Goal: Information Seeking & Learning: Find contact information

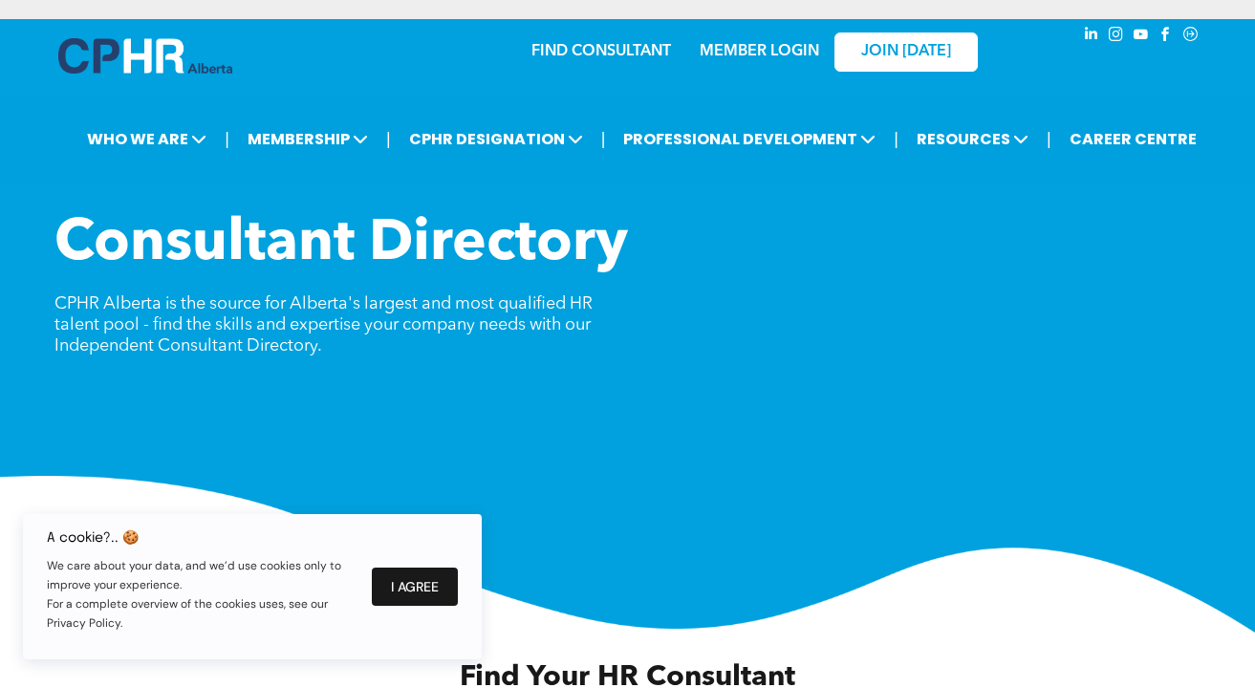
click at [421, 582] on button "I Agree" at bounding box center [415, 587] width 86 height 38
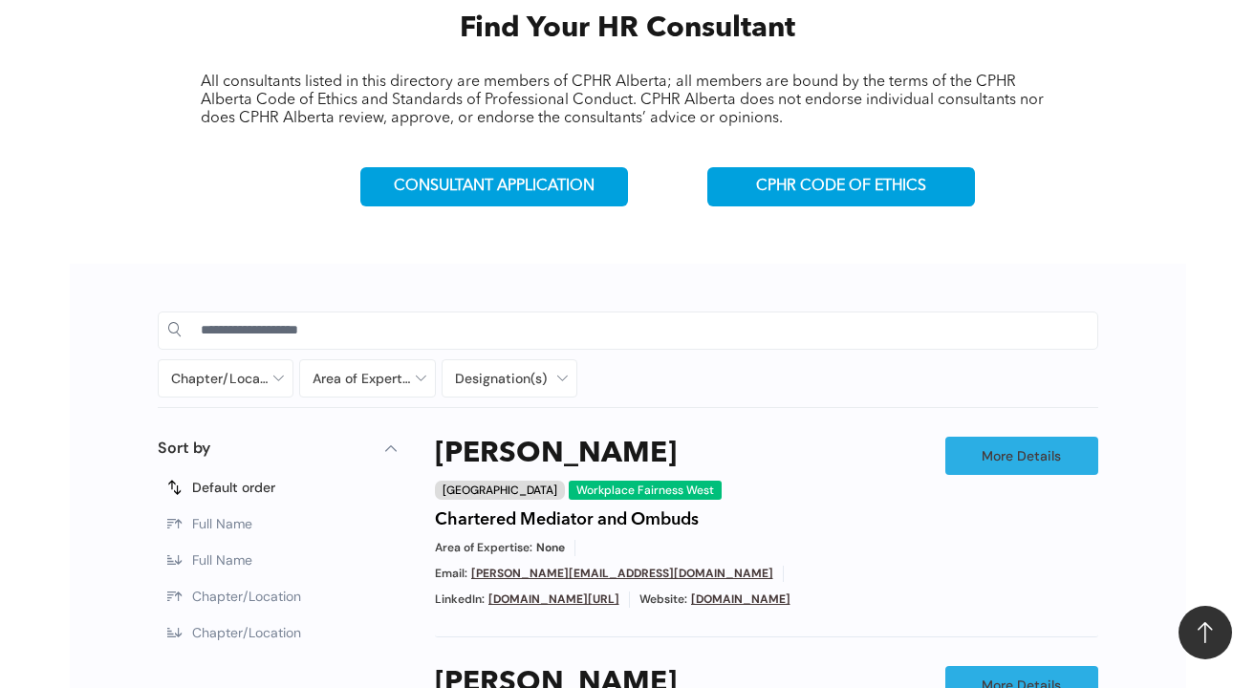
scroll to position [669, 0]
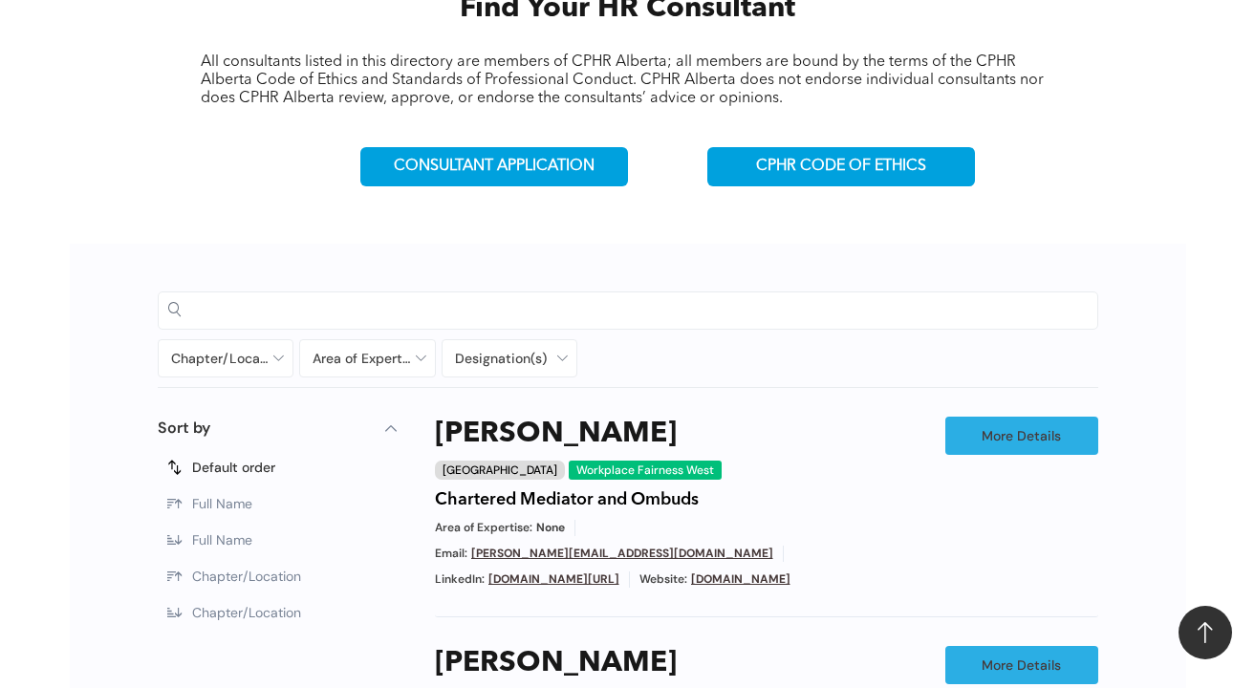
click at [384, 307] on input at bounding box center [644, 309] width 887 height 29
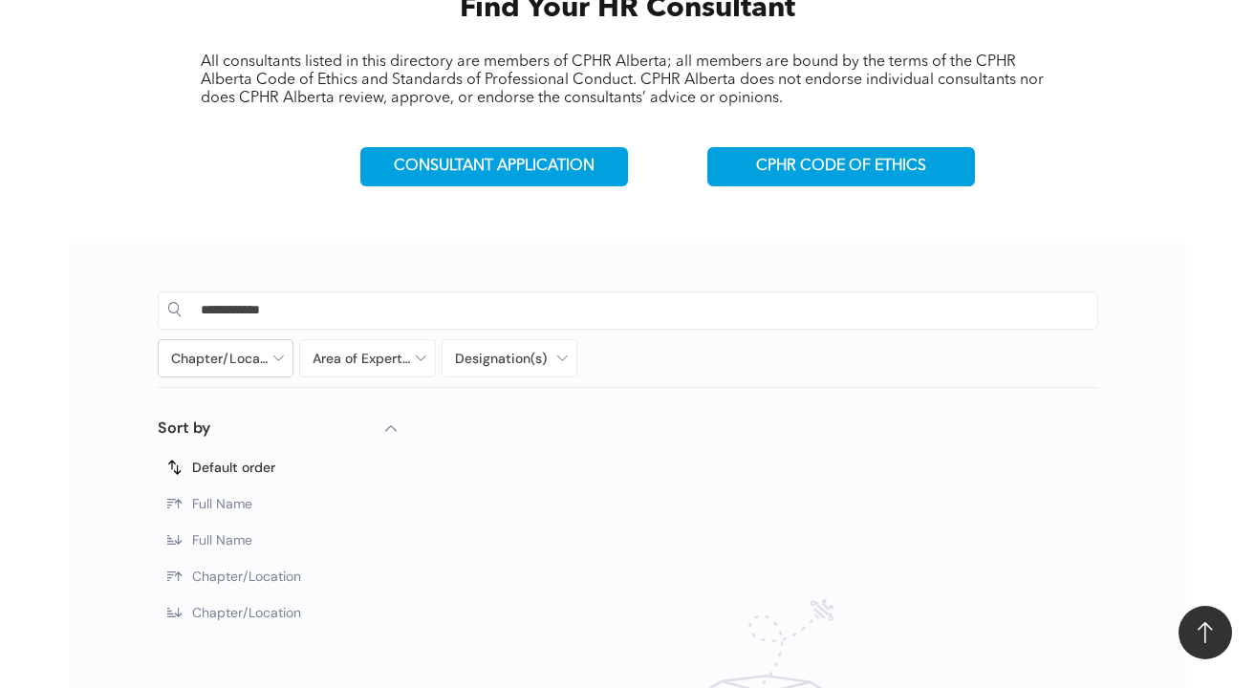
type input "**********"
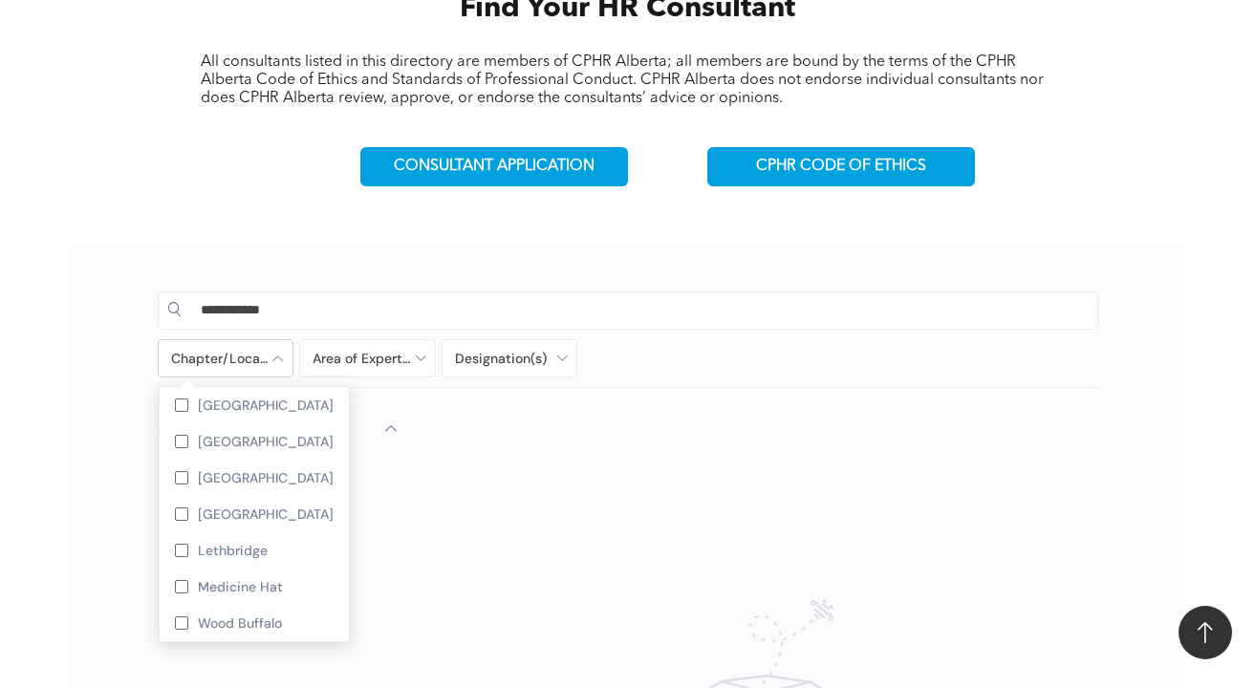
click at [278, 357] on div at bounding box center [226, 358] width 135 height 36
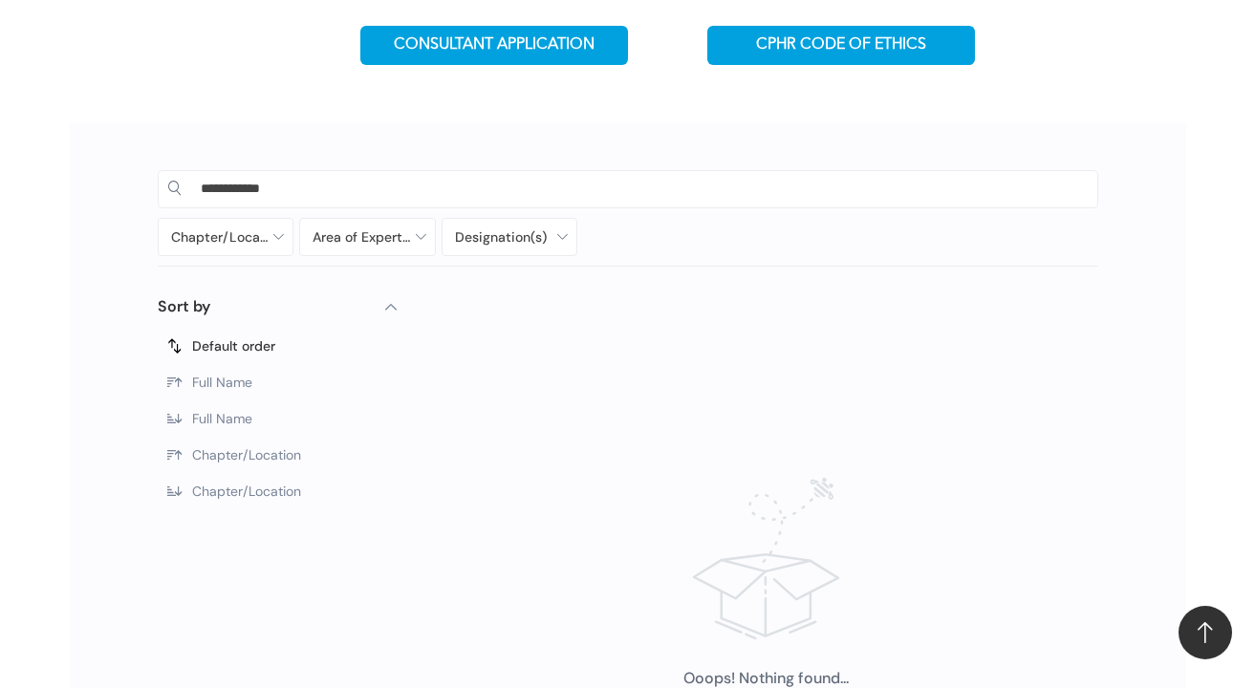
scroll to position [765, 0]
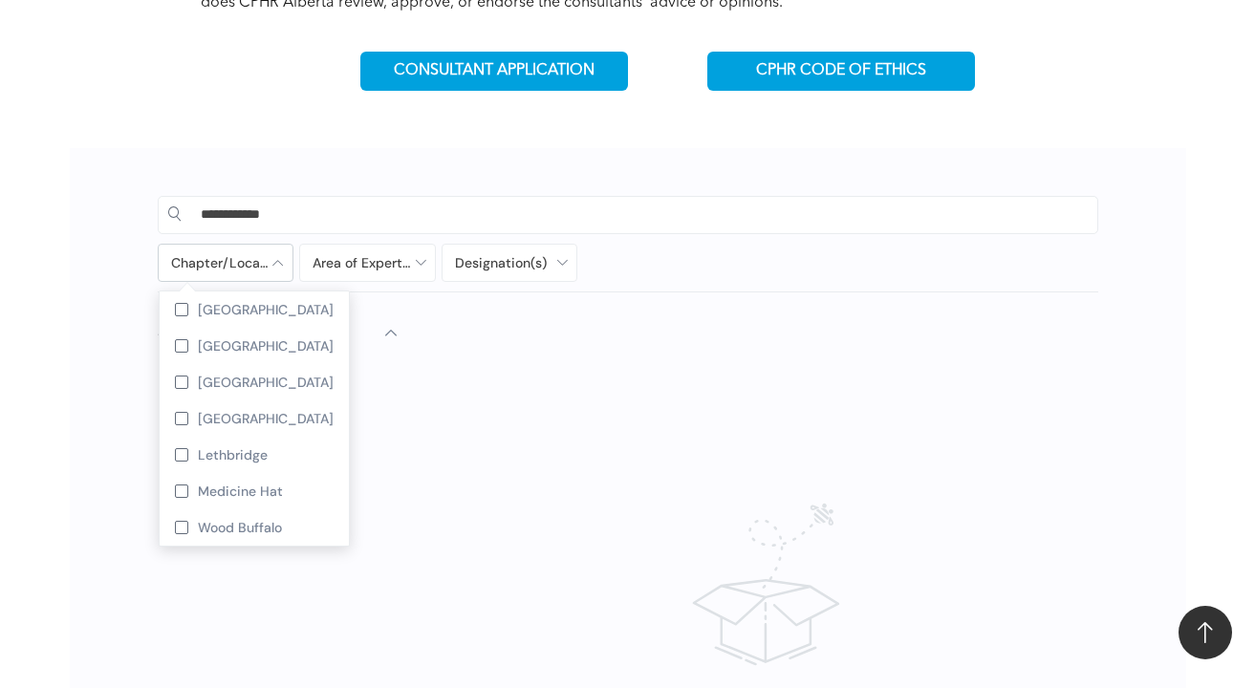
click at [282, 257] on div at bounding box center [226, 263] width 135 height 36
click at [181, 309] on div at bounding box center [181, 309] width 13 height 13
click at [555, 259] on div at bounding box center [510, 263] width 135 height 36
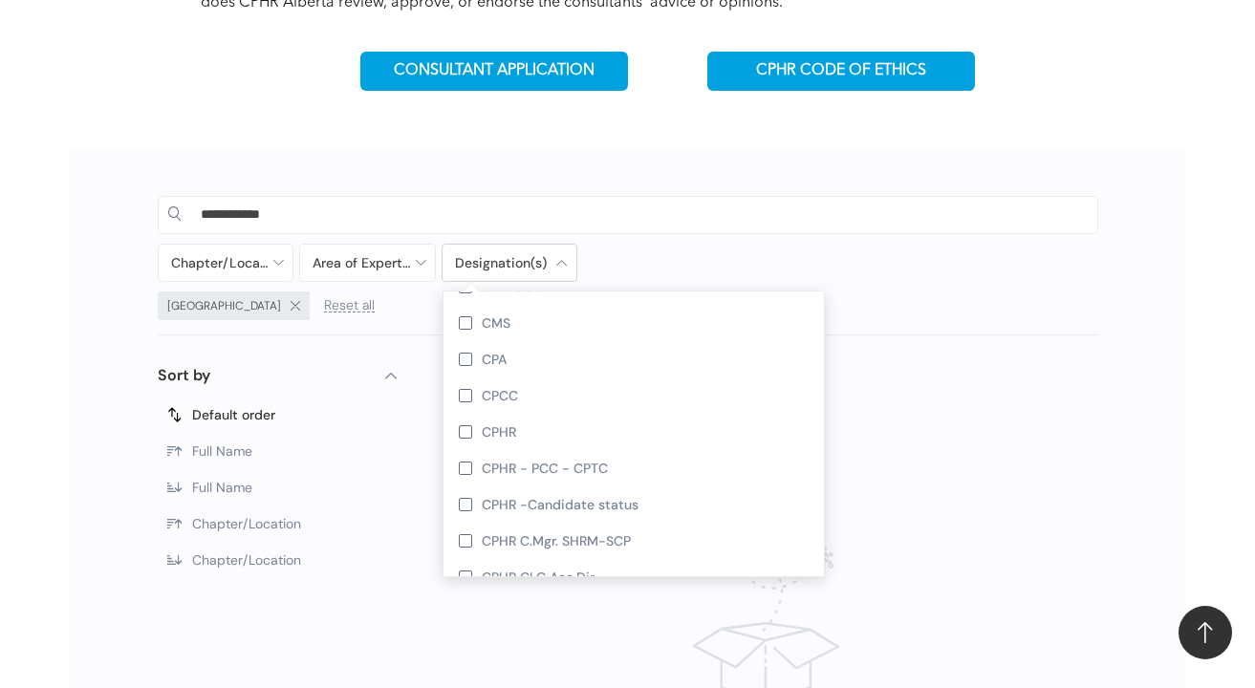
scroll to position [2007, 0]
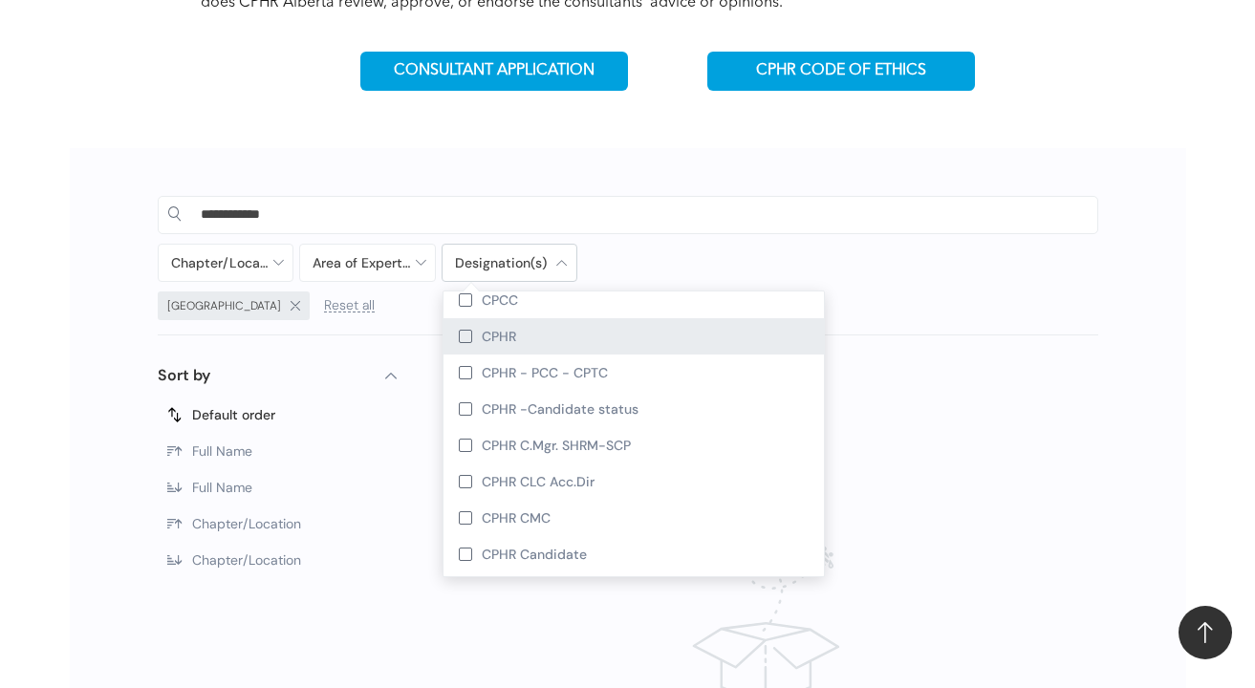
click at [462, 335] on div at bounding box center [465, 336] width 13 height 13
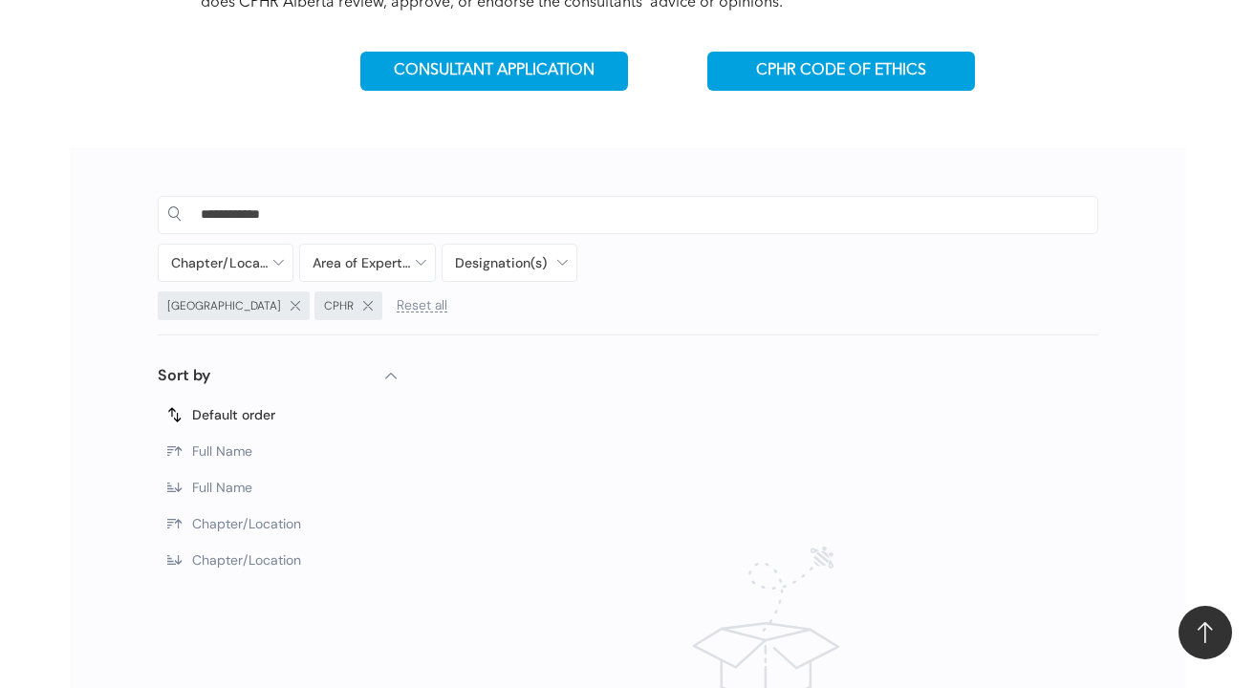
click at [995, 551] on div "Ooops! Nothing found..." at bounding box center [766, 675] width 663 height 546
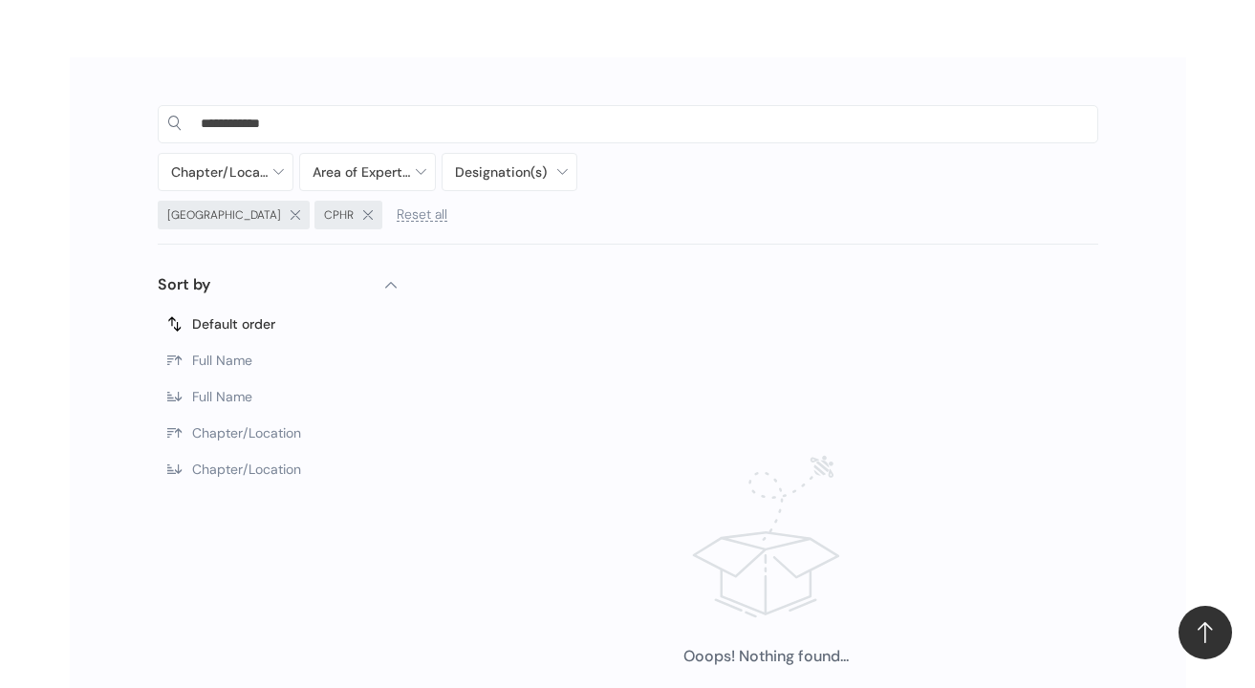
scroll to position [860, 0]
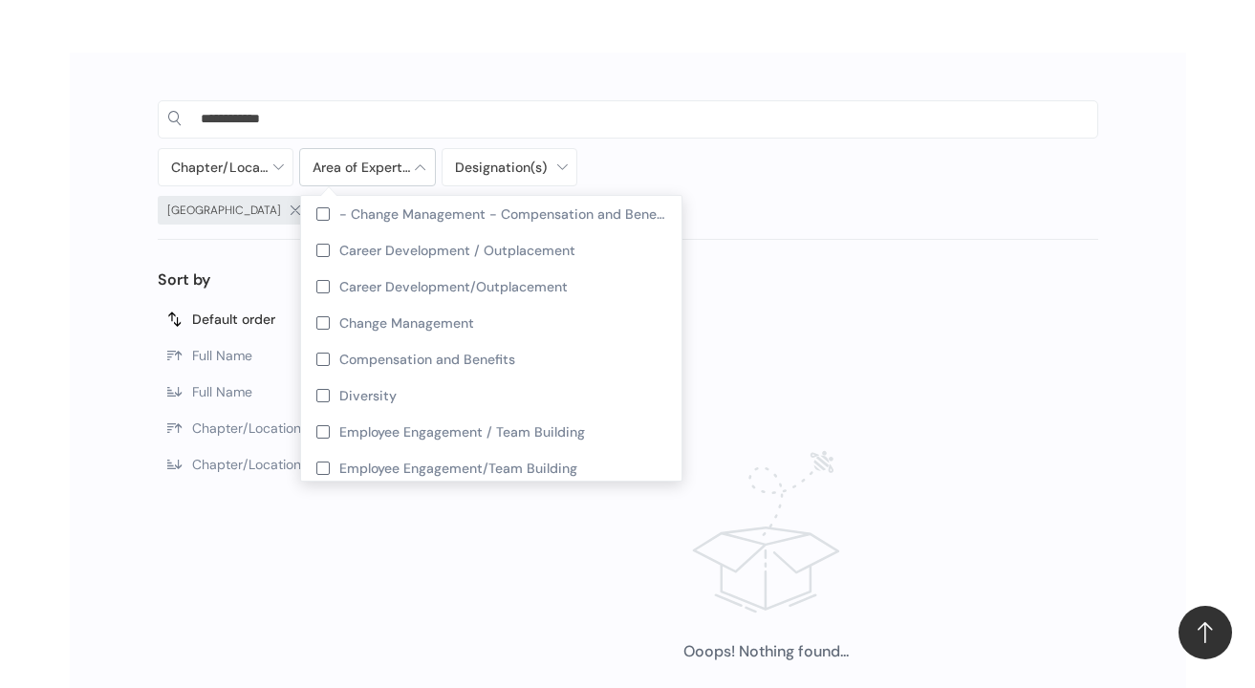
click at [421, 164] on div at bounding box center [367, 167] width 135 height 36
click at [417, 161] on div at bounding box center [367, 167] width 135 height 36
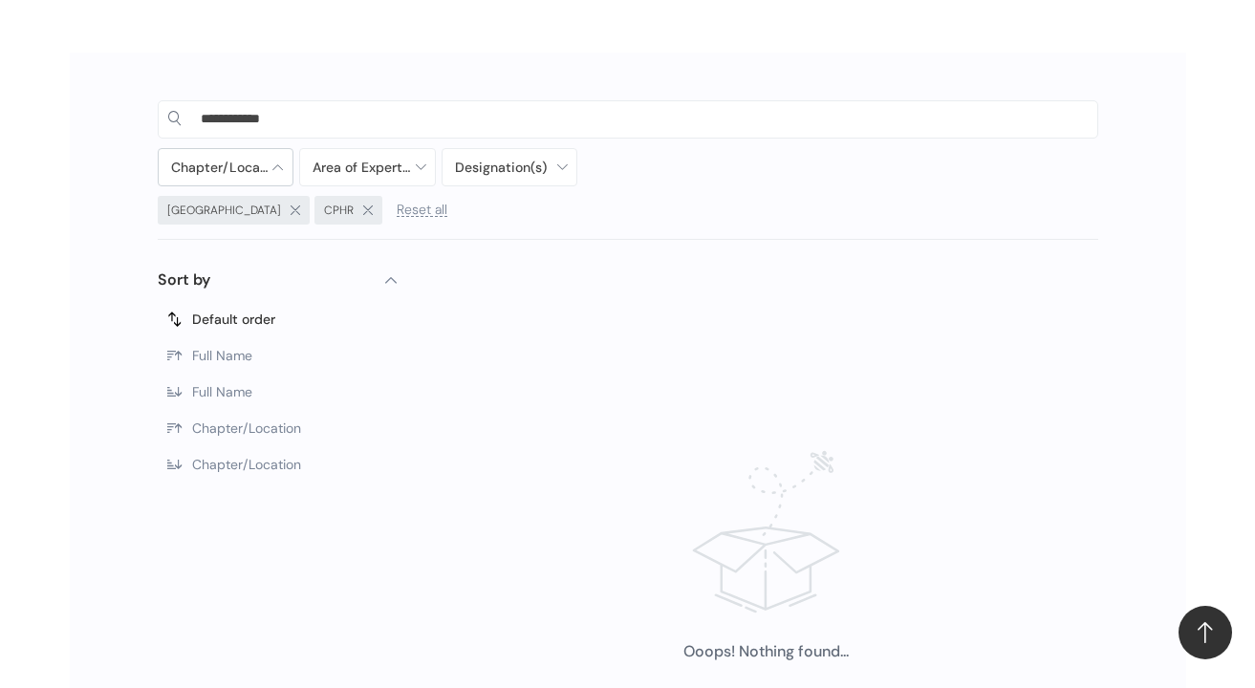
click at [276, 162] on div at bounding box center [226, 167] width 135 height 36
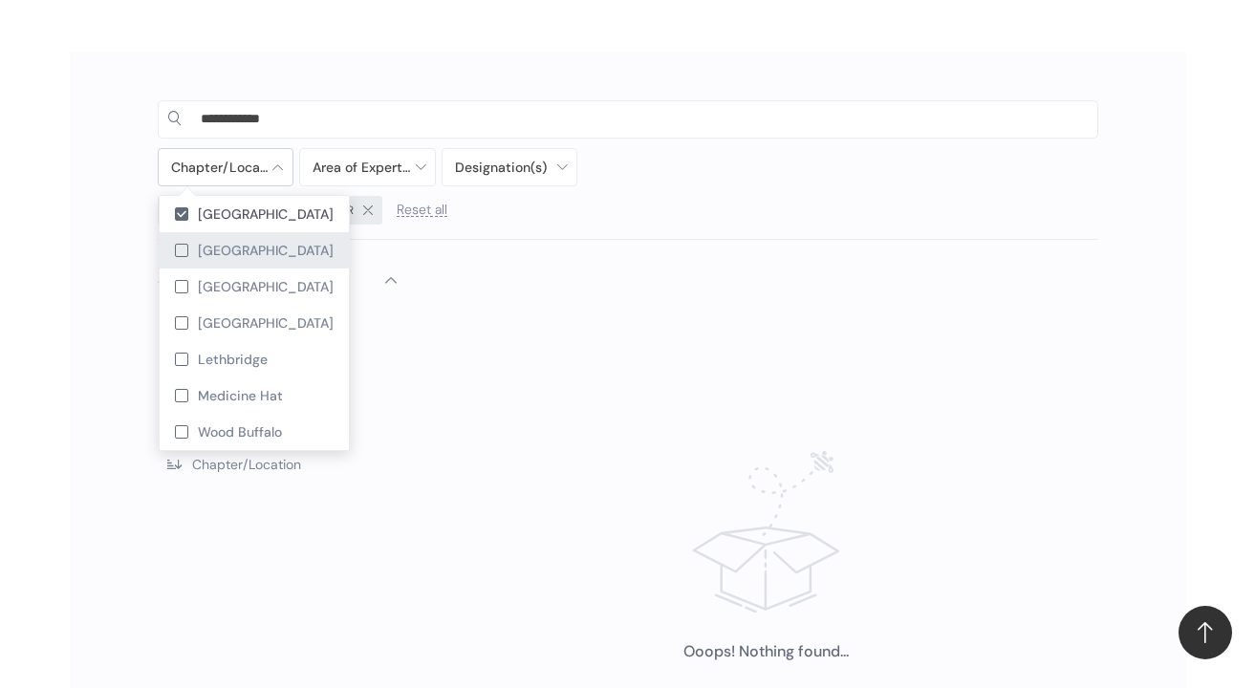
click at [177, 249] on div at bounding box center [181, 250] width 13 height 13
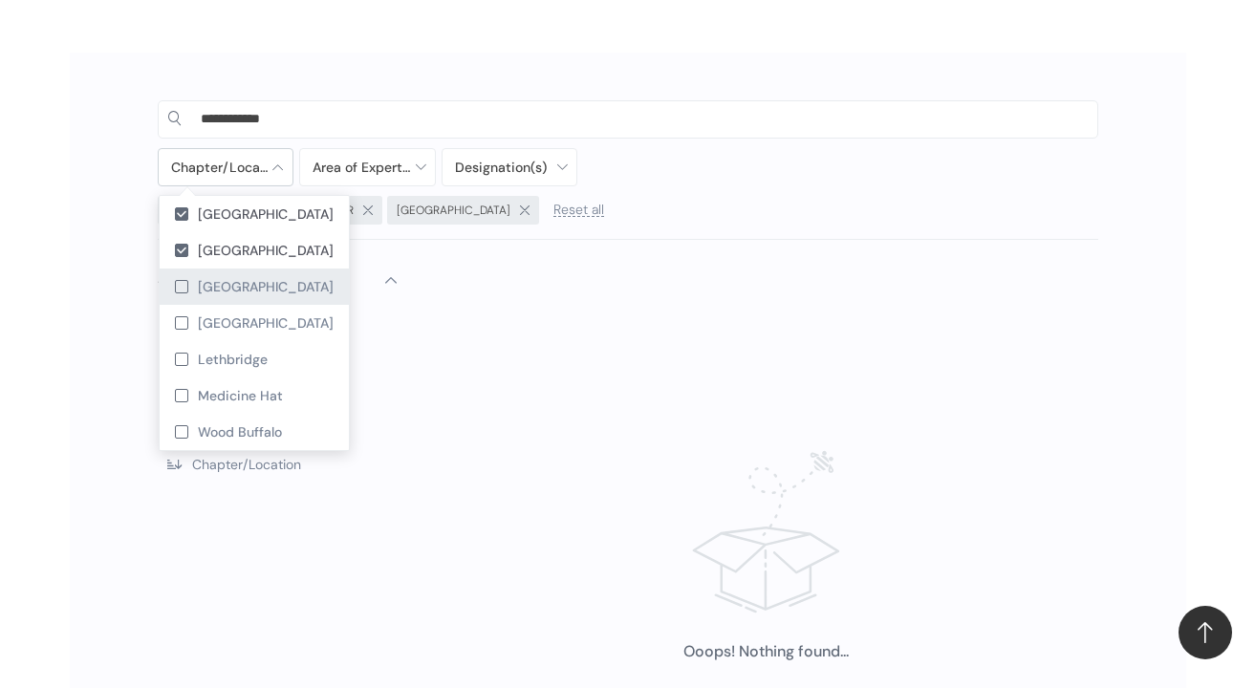
click at [183, 282] on div at bounding box center [181, 286] width 13 height 13
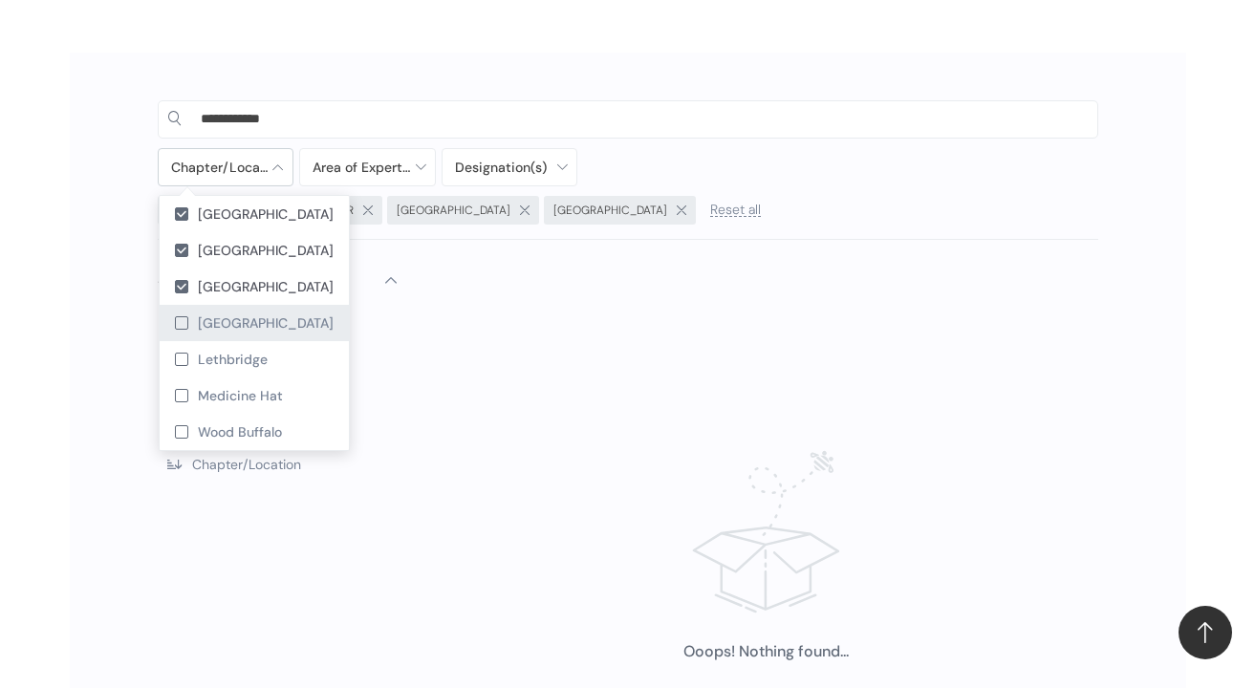
click at [186, 320] on div at bounding box center [181, 322] width 13 height 13
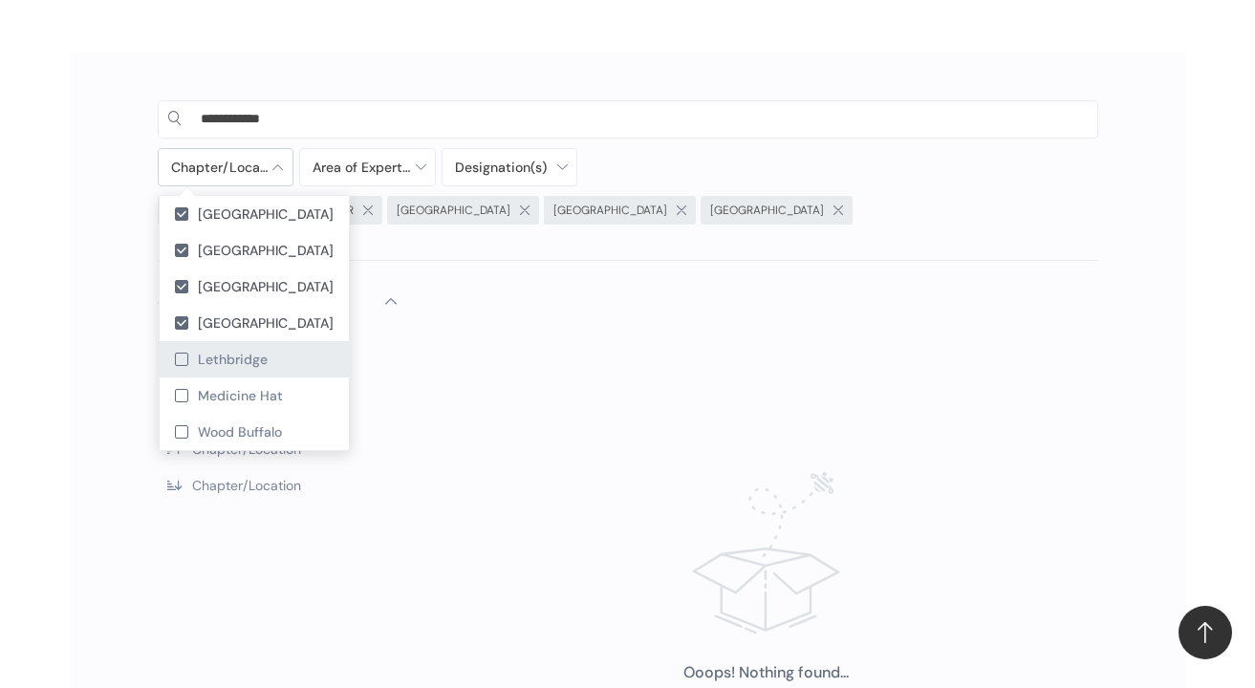
click at [181, 363] on div at bounding box center [181, 359] width 13 height 13
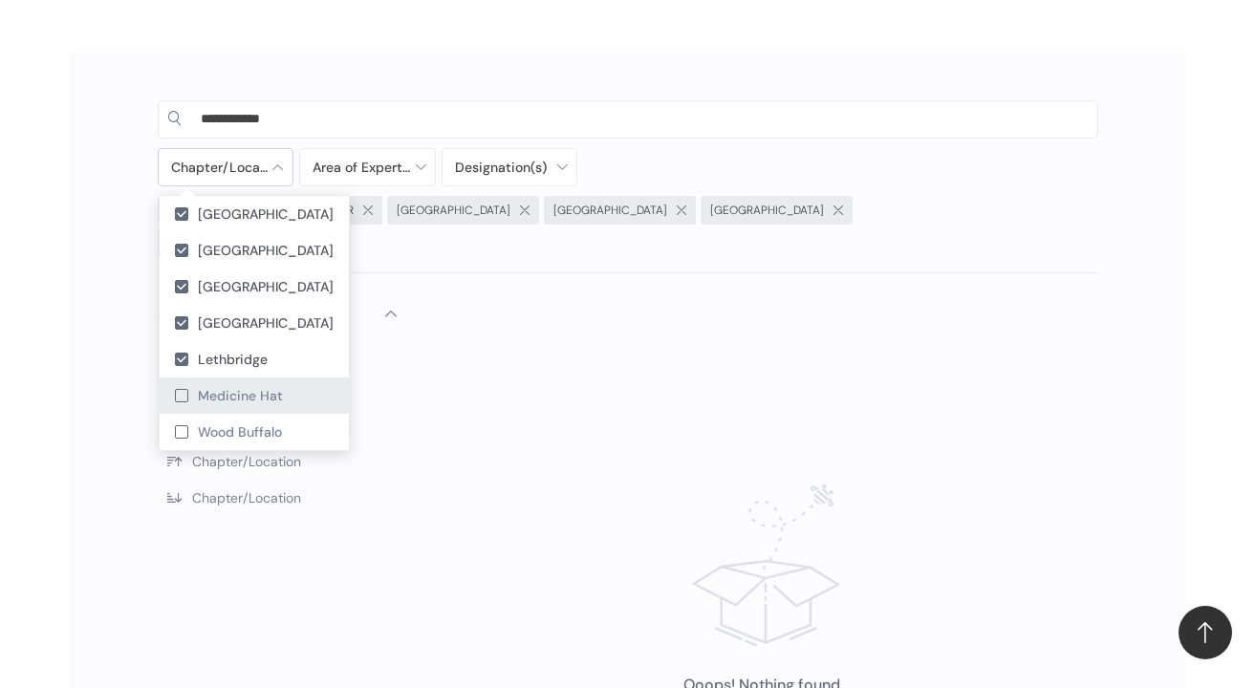
click at [184, 402] on div "Medicine Hat" at bounding box center [254, 396] width 189 height 36
click at [704, 340] on div "Ooops! Nothing found..." at bounding box center [766, 613] width 663 height 546
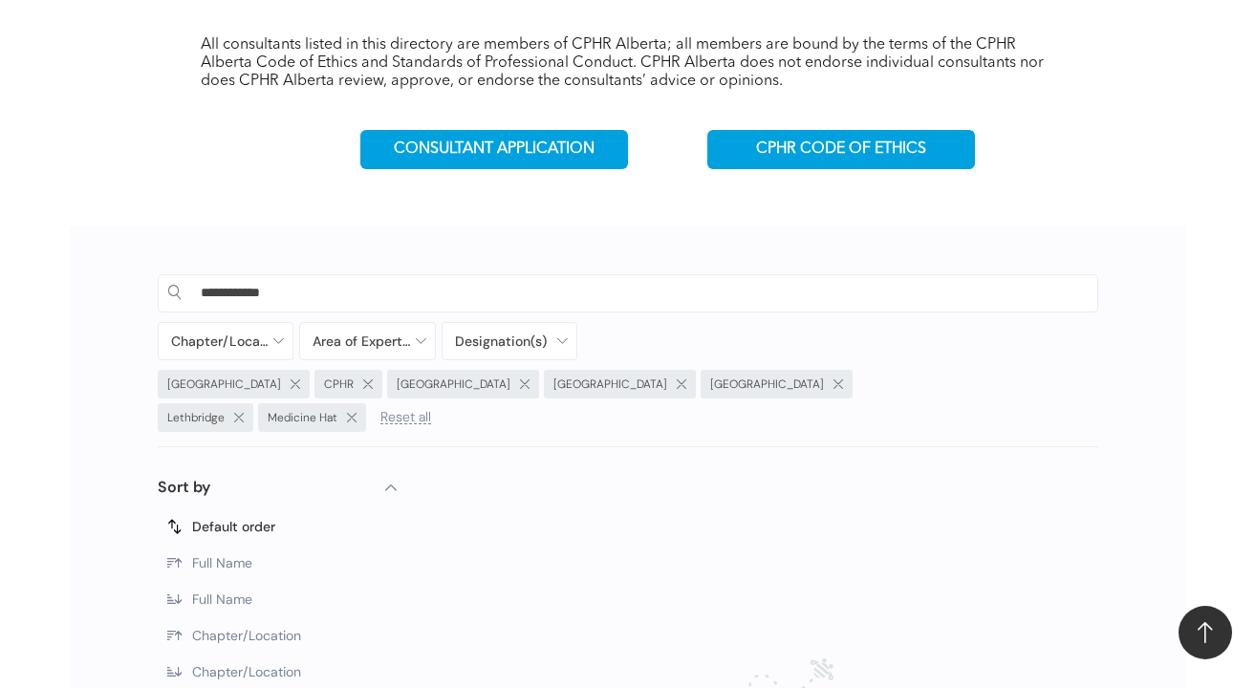
scroll to position [860, 0]
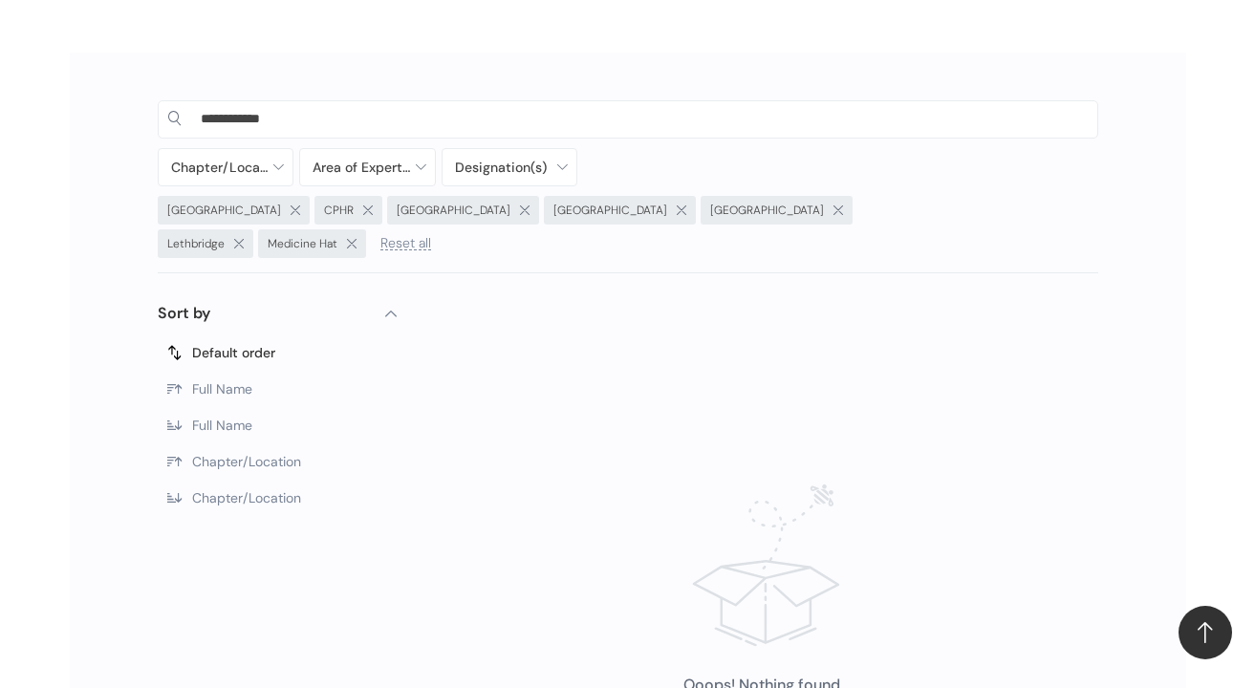
click at [207, 380] on span "Full Name" at bounding box center [222, 388] width 60 height 17
click at [214, 417] on span "Full Name" at bounding box center [222, 425] width 60 height 17
